Goal: Register for event/course

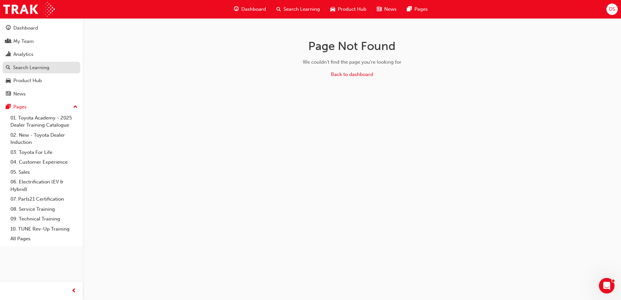
click at [25, 66] on div "Search Learning" at bounding box center [31, 67] width 36 height 7
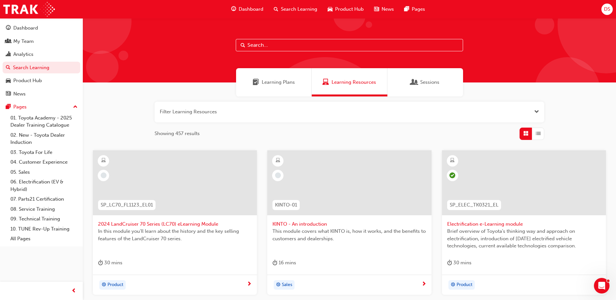
click at [262, 84] on span "Learning Plans" at bounding box center [278, 82] width 33 height 7
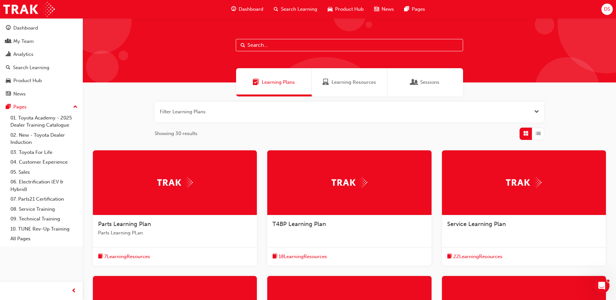
click at [265, 41] on input "text" at bounding box center [349, 45] width 227 height 12
type input "owaf"
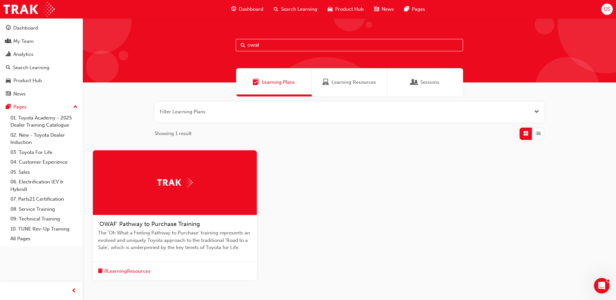
click at [146, 222] on span "'OWAF' Pathway to Purchase Training" at bounding box center [149, 224] width 102 height 7
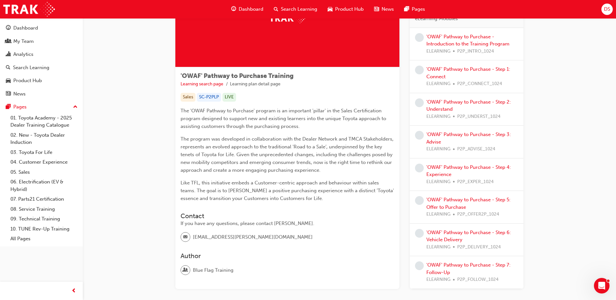
scroll to position [68, 0]
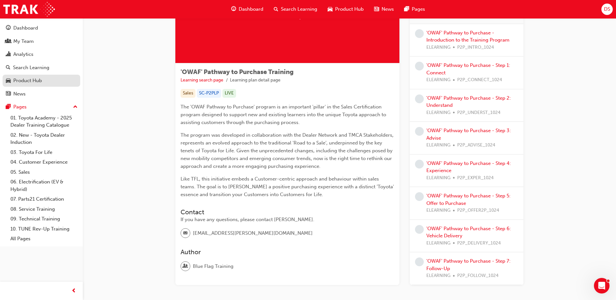
click at [21, 78] on div "Product Hub" at bounding box center [27, 80] width 29 height 7
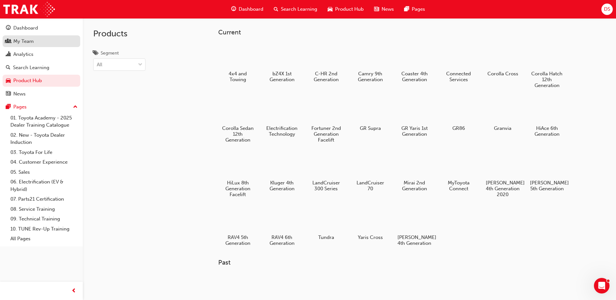
click at [33, 38] on div "My Team" at bounding box center [23, 41] width 20 height 7
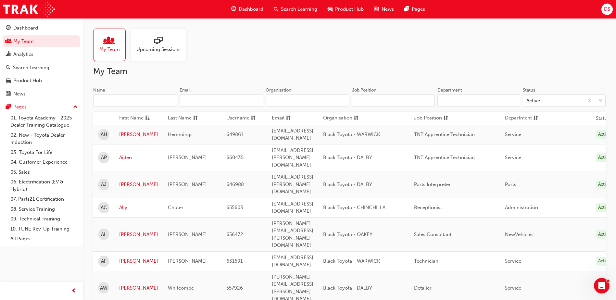
click at [120, 98] on input "Name" at bounding box center [135, 101] width 84 height 12
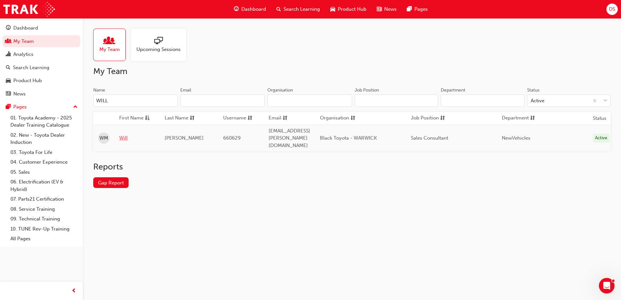
type input "WILL"
click at [124, 136] on link "Will" at bounding box center [137, 137] width 36 height 7
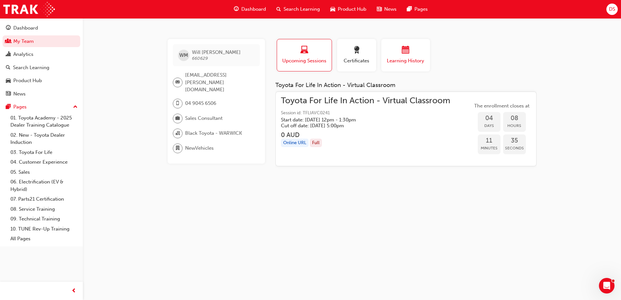
click at [415, 56] on div "button" at bounding box center [405, 51] width 39 height 10
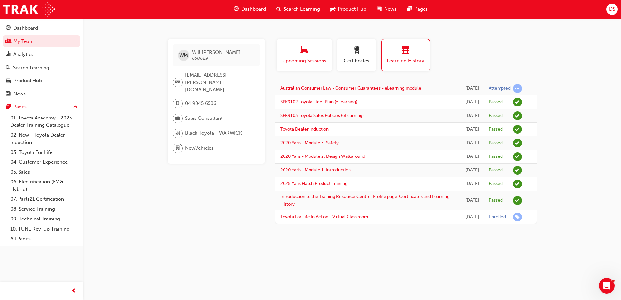
click at [323, 53] on div "button" at bounding box center [304, 51] width 45 height 10
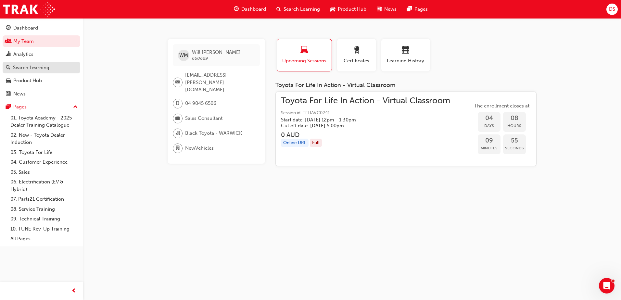
click at [41, 69] on div "Search Learning" at bounding box center [31, 67] width 36 height 7
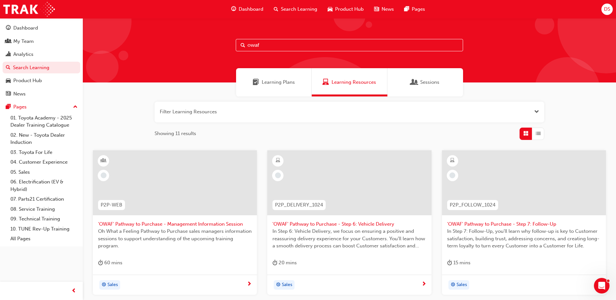
drag, startPoint x: 267, startPoint y: 45, endPoint x: 259, endPoint y: 45, distance: 8.1
click at [259, 45] on input "owaf" at bounding box center [349, 45] width 227 height 12
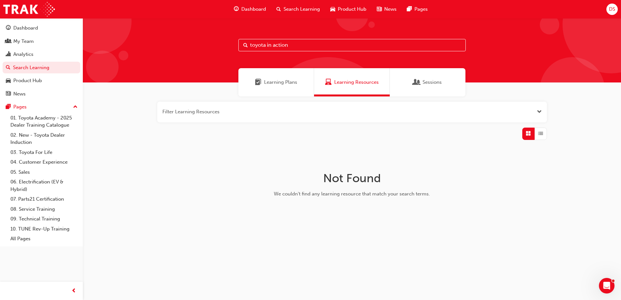
drag, startPoint x: 265, startPoint y: 44, endPoint x: 245, endPoint y: 43, distance: 20.5
click at [245, 43] on div "toyota in action" at bounding box center [351, 45] width 227 height 12
drag, startPoint x: 260, startPoint y: 44, endPoint x: 291, endPoint y: 47, distance: 30.6
click at [291, 47] on input "TFL in action" at bounding box center [351, 45] width 227 height 12
type input "TFL"
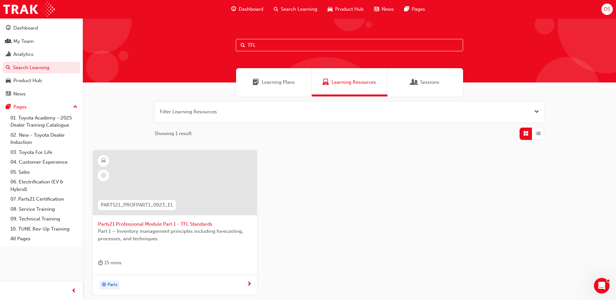
drag, startPoint x: 265, startPoint y: 46, endPoint x: 246, endPoint y: 46, distance: 19.5
click at [246, 46] on input "TFL" at bounding box center [349, 45] width 227 height 12
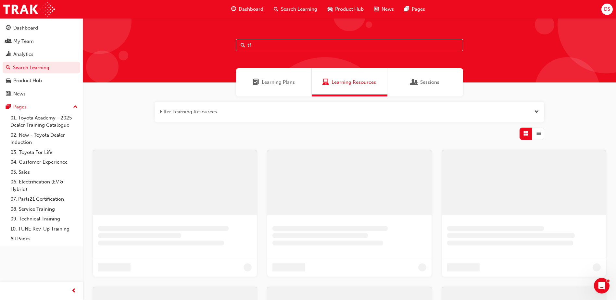
type input "t"
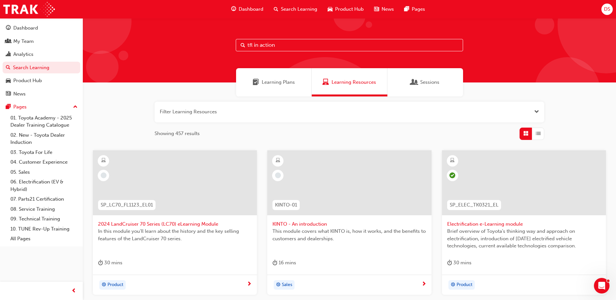
type input "tfl in action"
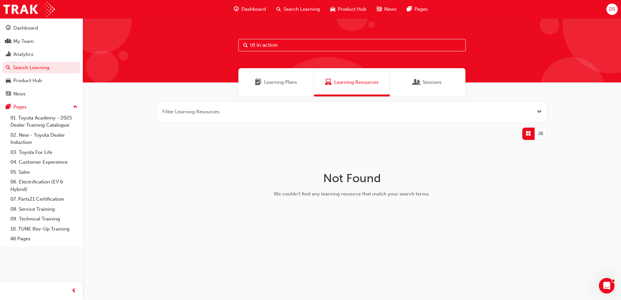
click at [293, 82] on span "Learning Plans" at bounding box center [280, 82] width 33 height 7
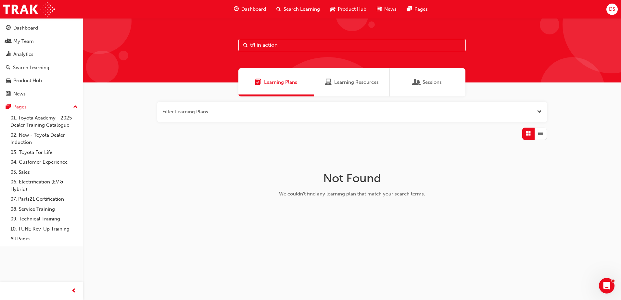
drag, startPoint x: 281, startPoint y: 48, endPoint x: 225, endPoint y: 47, distance: 55.9
click at [225, 47] on div "tfl in action" at bounding box center [352, 50] width 538 height 64
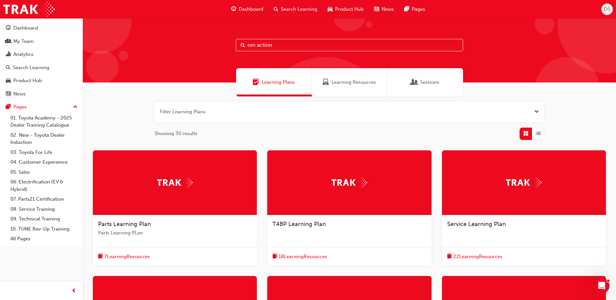
type input "om action"
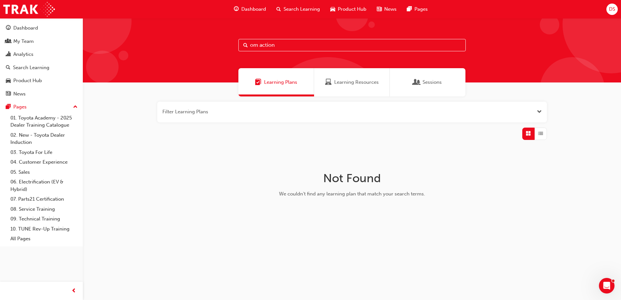
drag, startPoint x: 277, startPoint y: 46, endPoint x: 232, endPoint y: 37, distance: 46.7
click at [232, 37] on div "om action" at bounding box center [352, 50] width 538 height 64
type input "a"
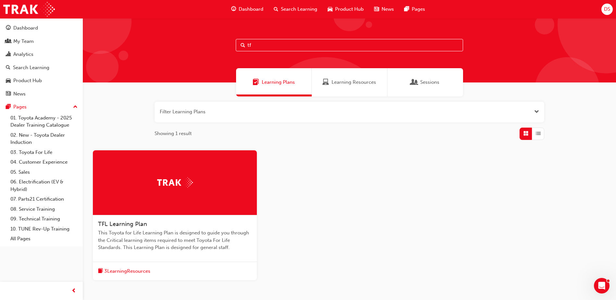
type input "t"
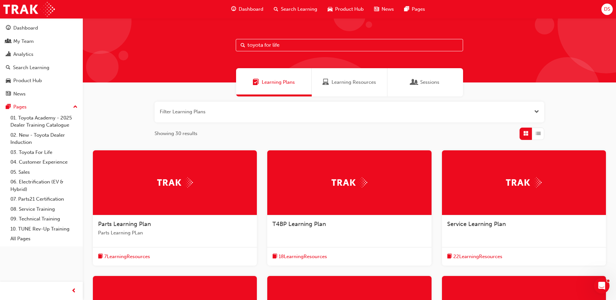
type input "toyota for life"
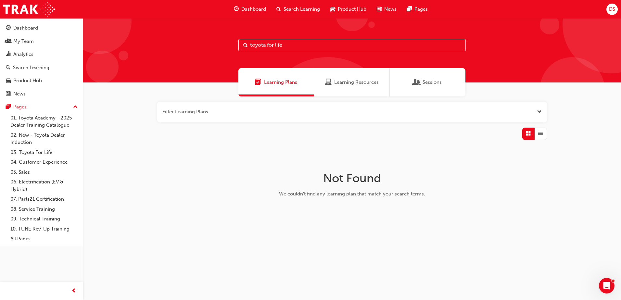
click at [338, 80] on span "Learning Resources" at bounding box center [356, 82] width 44 height 7
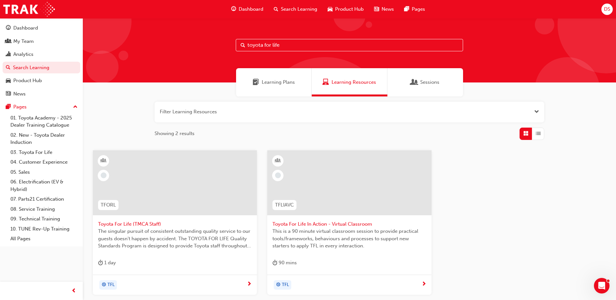
click at [355, 226] on span "Toyota For Life In Action - Virtual Classroom" at bounding box center [350, 224] width 154 height 7
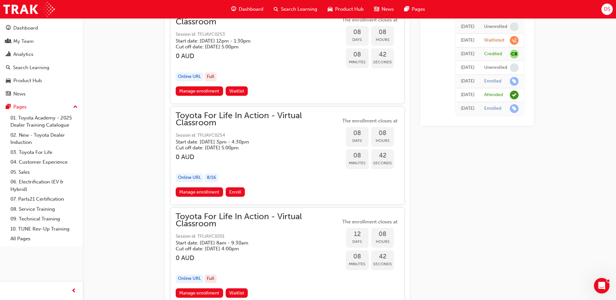
scroll to position [2475, 0]
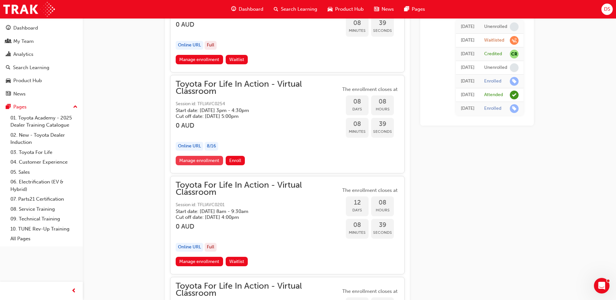
click at [191, 159] on link "Manage enrollment" at bounding box center [199, 160] width 47 height 9
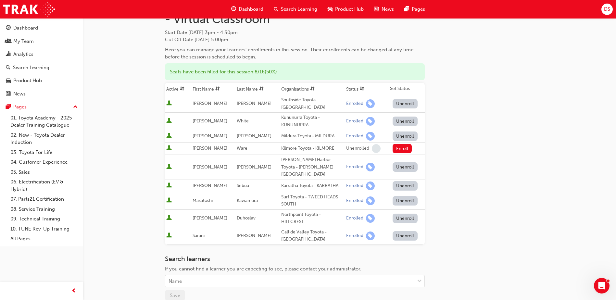
scroll to position [97, 0]
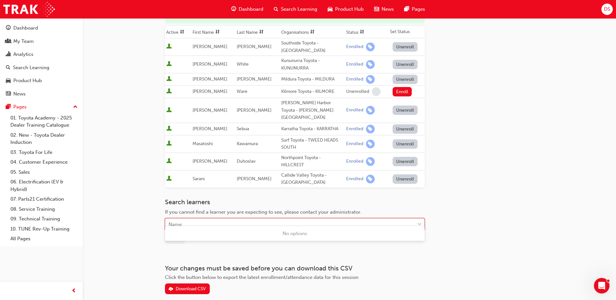
click at [186, 219] on div "Name" at bounding box center [289, 224] width 249 height 11
type input "n"
type input "angus"
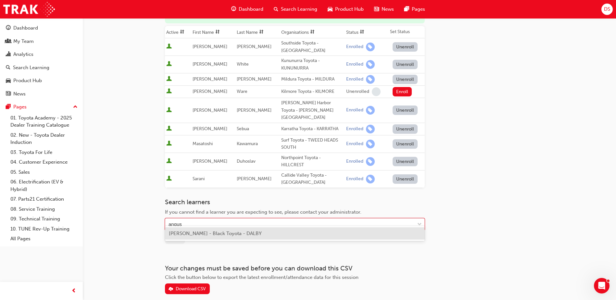
click at [190, 232] on span "[PERSON_NAME] - Black Toyota - DALBY" at bounding box center [215, 234] width 93 height 6
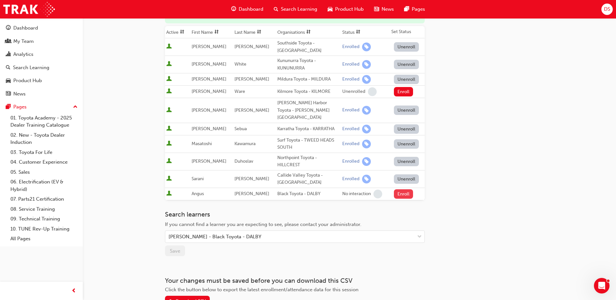
click at [395, 189] on button "Enroll" at bounding box center [403, 193] width 19 height 9
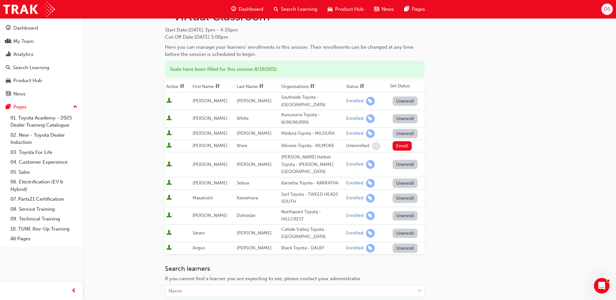
scroll to position [0, 0]
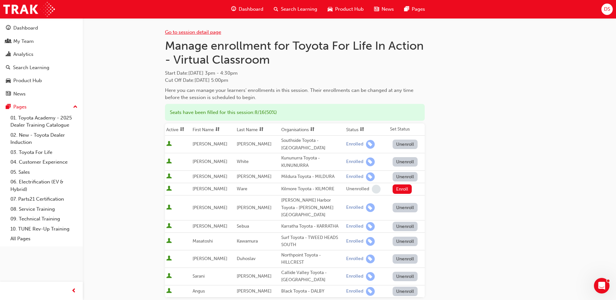
click at [197, 31] on link "Go to session detail page" at bounding box center [193, 32] width 56 height 6
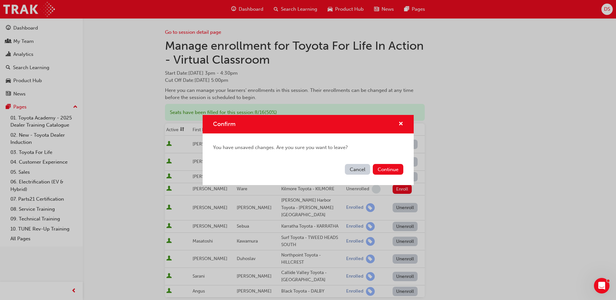
click at [357, 170] on button "Cancel" at bounding box center [357, 169] width 25 height 11
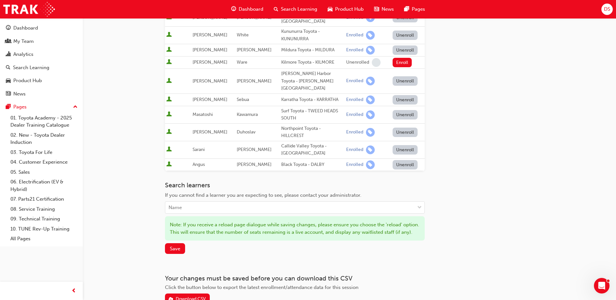
scroll to position [130, 0]
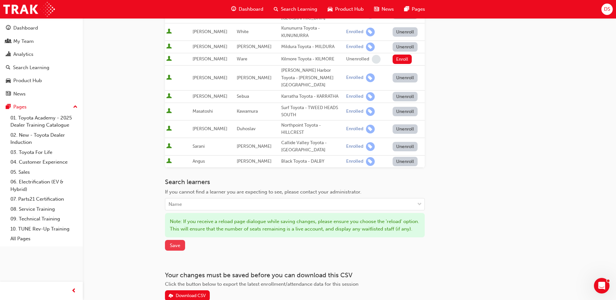
click at [176, 244] on span "Save" at bounding box center [175, 246] width 10 height 6
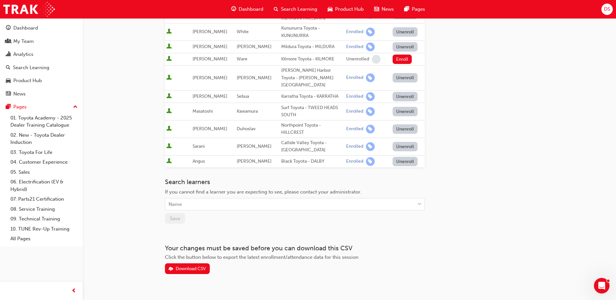
scroll to position [0, 0]
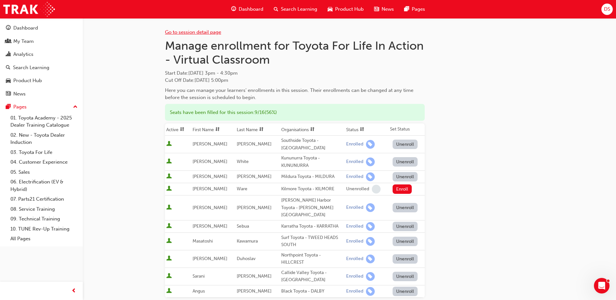
click at [184, 32] on link "Go to session detail page" at bounding box center [193, 32] width 56 height 6
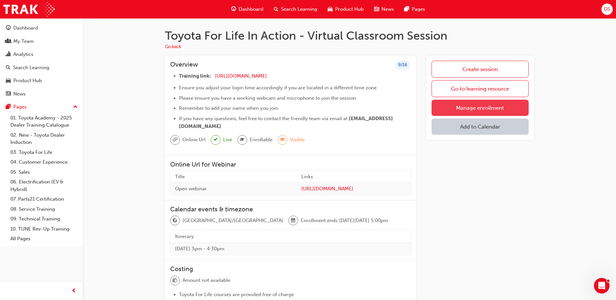
click at [478, 108] on link "Manage enrollment" at bounding box center [480, 108] width 97 height 16
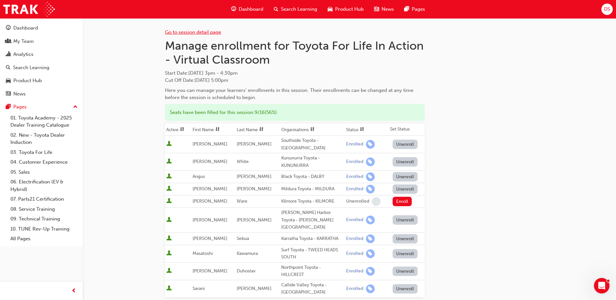
click at [204, 32] on link "Go to session detail page" at bounding box center [193, 32] width 56 height 6
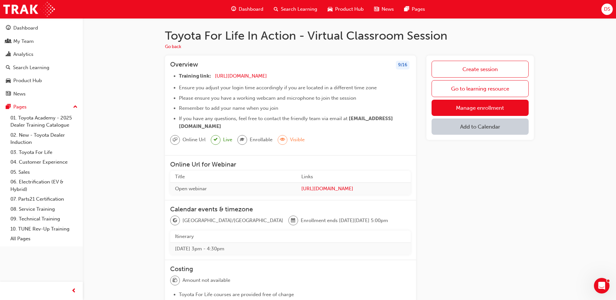
click at [481, 126] on button "Add to Calendar" at bounding box center [480, 127] width 97 height 16
click at [485, 159] on div "Office 365" at bounding box center [480, 159] width 39 height 7
click at [518, 129] on button "button" at bounding box center [521, 128] width 15 height 18
drag, startPoint x: 272, startPoint y: 129, endPoint x: 175, endPoint y: 75, distance: 110.7
click at [175, 75] on ul "Training link: [URL][DOMAIN_NAME] ​ Ensure you adjust your login time according…" at bounding box center [290, 101] width 241 height 58
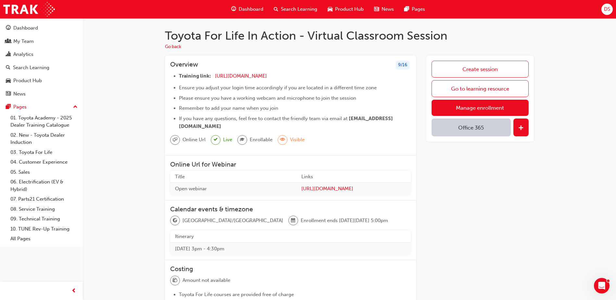
copy ul "Training link: [URL][DOMAIN_NAME] ​ Ensure you adjust your login time according…"
